Goal: Task Accomplishment & Management: Use online tool/utility

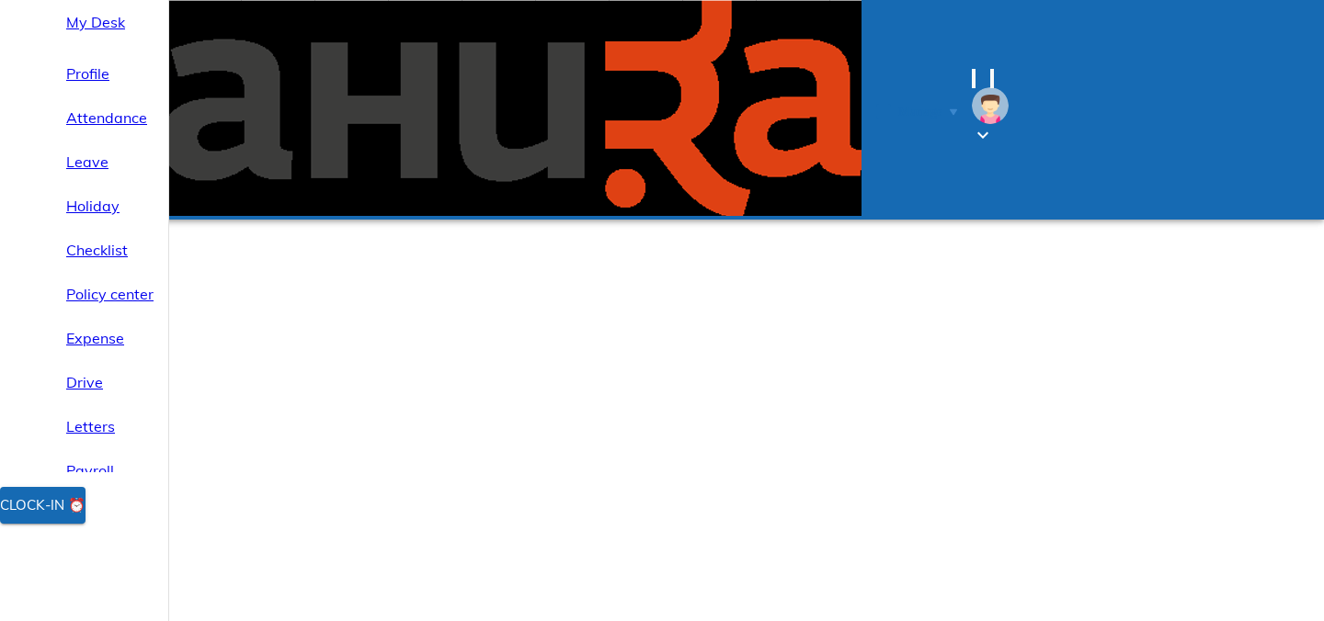
select select "9"
click at [73, 517] on span "Clock-in ⏰" at bounding box center [42, 506] width 85 height 24
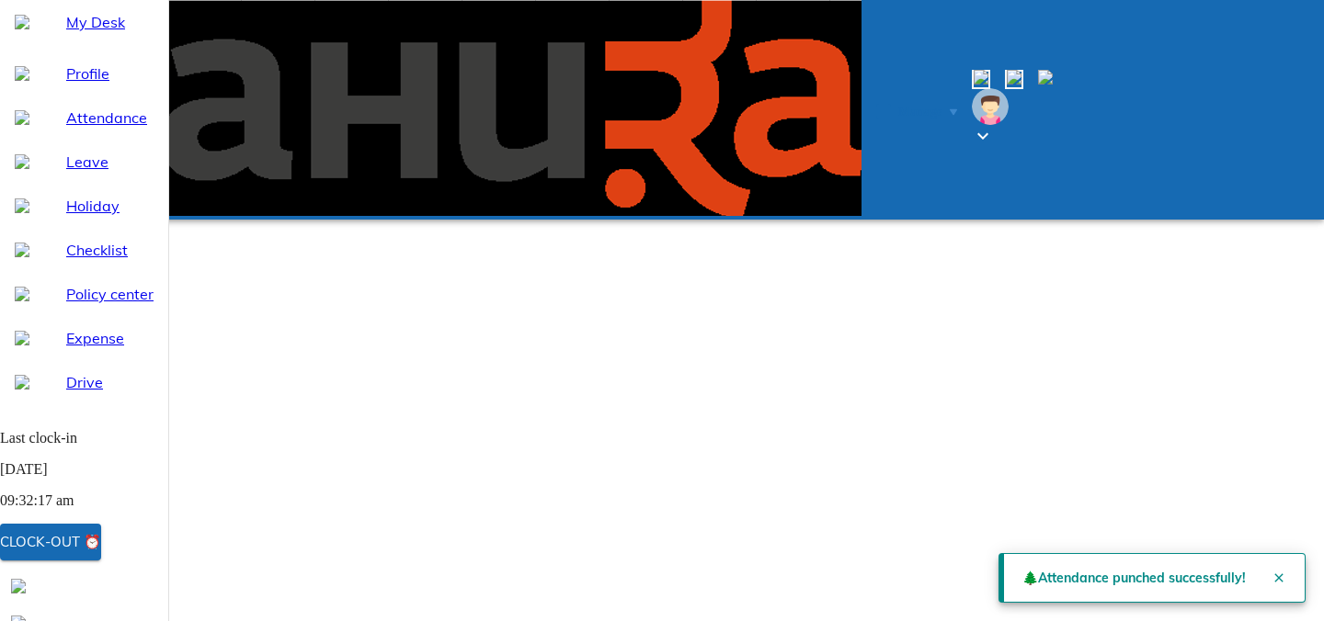
click at [89, 44] on div "My Desk" at bounding box center [84, 22] width 168 height 44
click at [99, 129] on span "Attendance" at bounding box center [109, 118] width 87 height 22
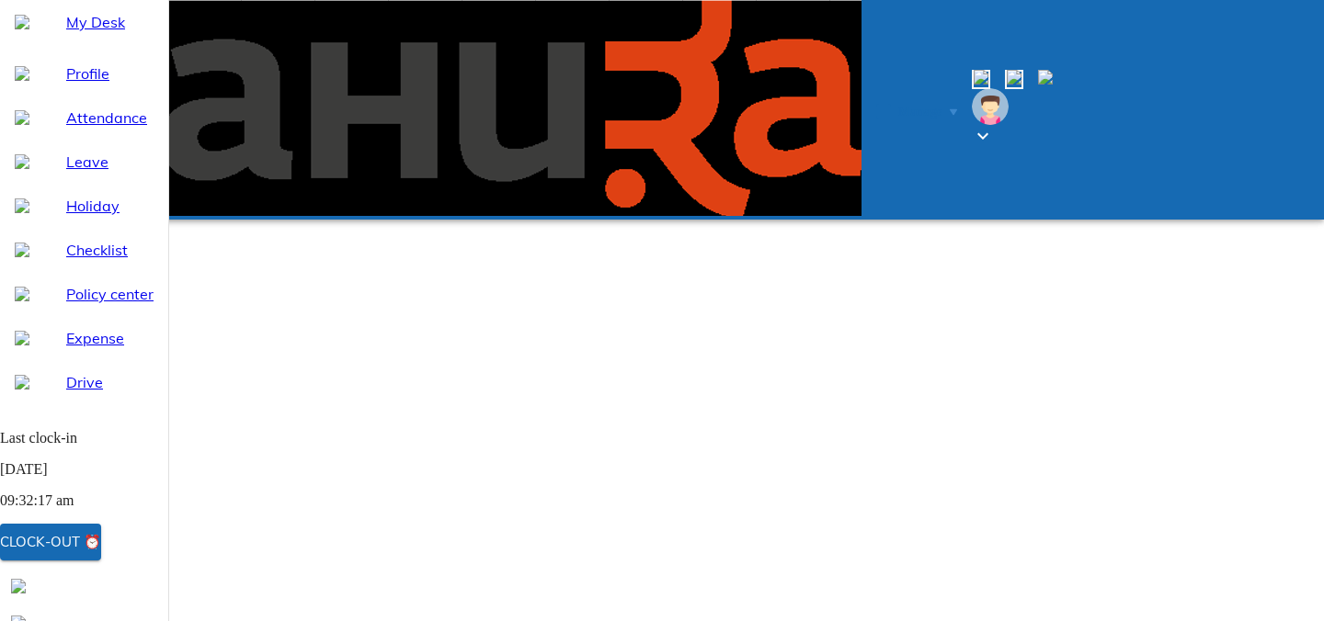
select select "9"
click at [123, 33] on span "My Desk" at bounding box center [109, 22] width 87 height 22
click at [87, 33] on span "My Desk" at bounding box center [109, 22] width 87 height 22
